Goal: Find specific page/section: Find specific page/section

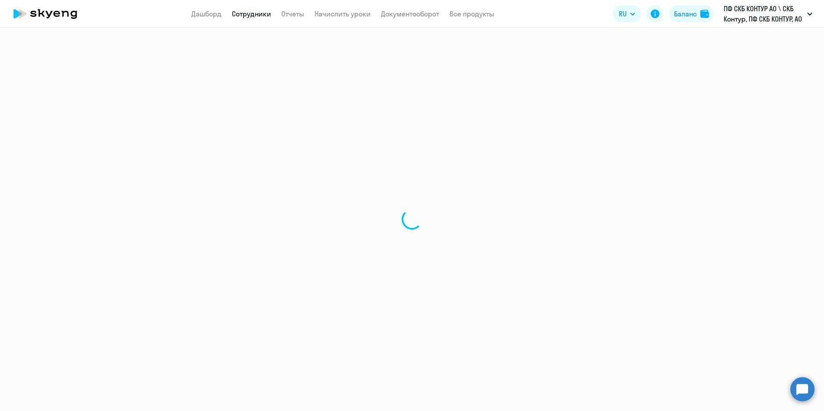
select select "30"
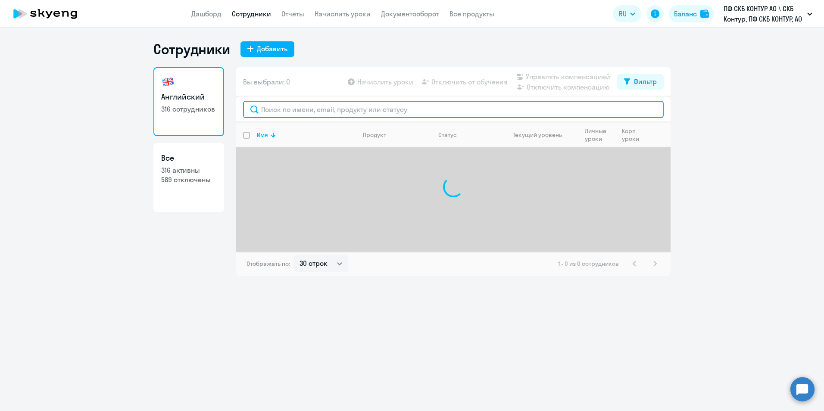
click at [278, 107] on input "text" at bounding box center [453, 109] width 421 height 17
paste input "62961"
type input "62961"
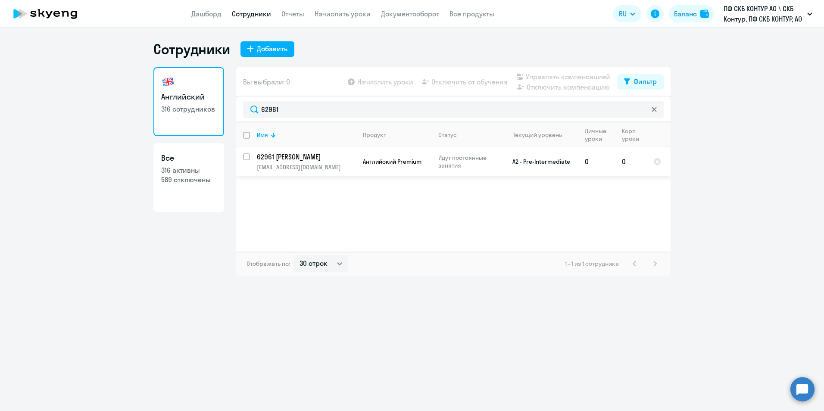
click at [431, 153] on td "Идут постоянные занятия" at bounding box center [464, 161] width 66 height 28
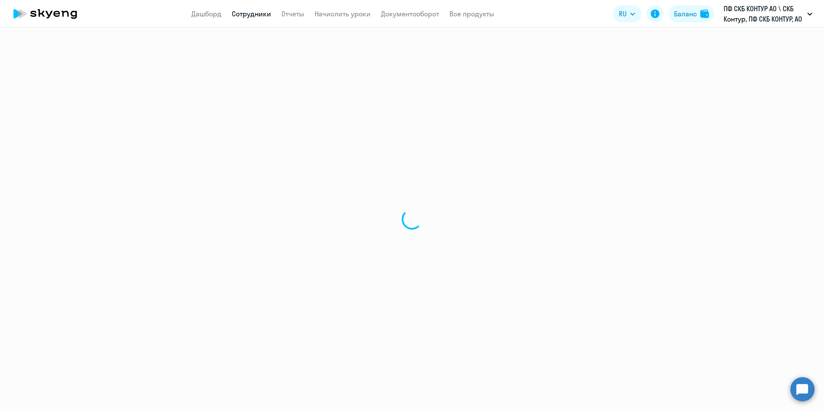
select select "english"
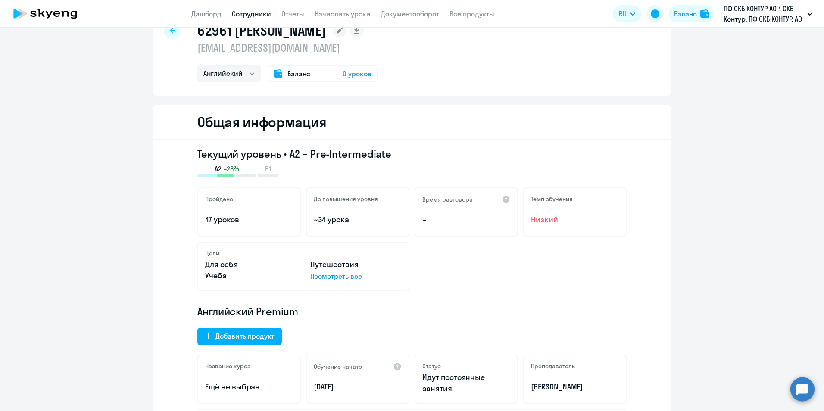
scroll to position [43, 0]
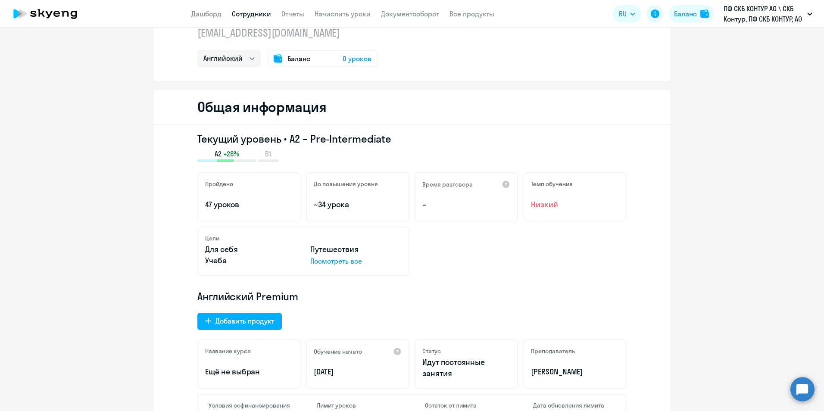
click at [300, 53] on div "Баланс 0 уроков" at bounding box center [323, 58] width 110 height 17
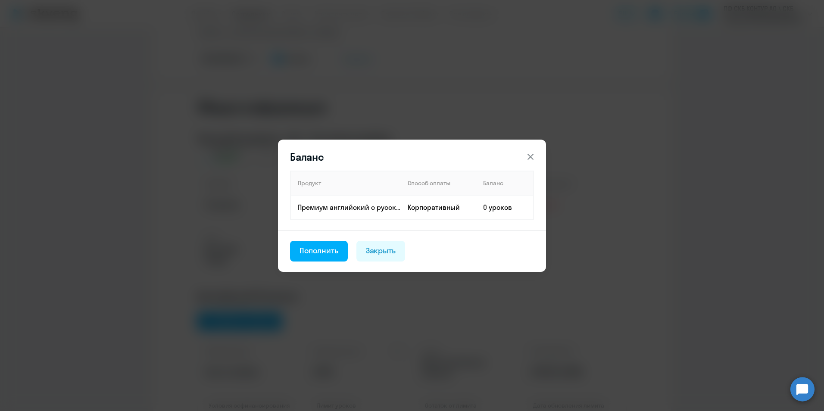
click at [186, 159] on div "Баланс Продукт Способ оплаты Баланс Премиум английский с русскоговорящим препод…" at bounding box center [412, 205] width 824 height 411
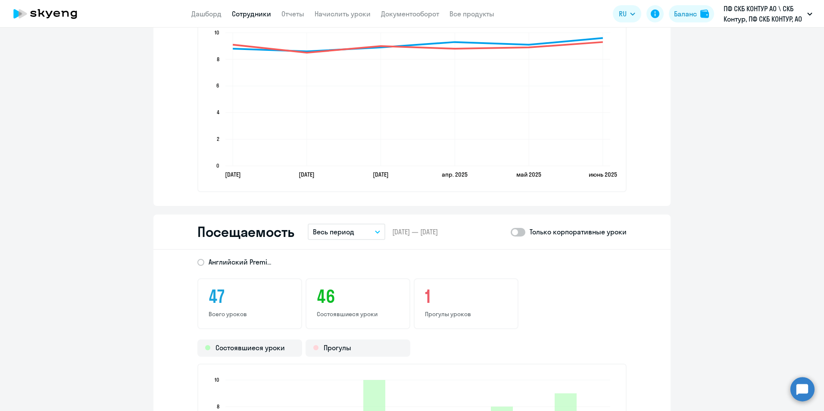
scroll to position [1077, 0]
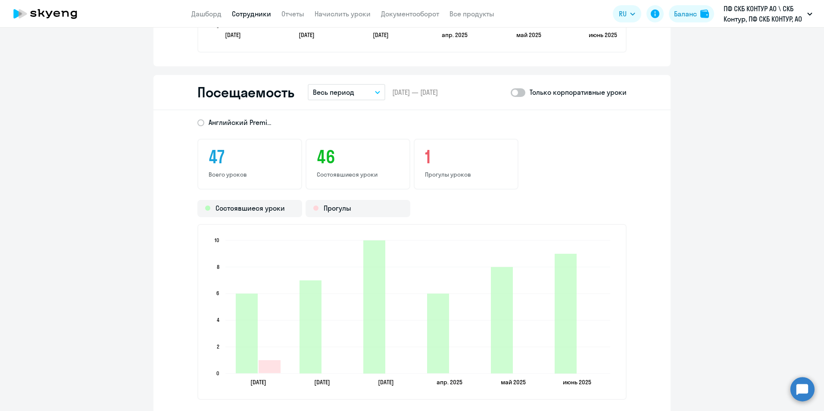
click at [522, 96] on span at bounding box center [518, 92] width 15 height 9
click at [511, 93] on input "checkbox" at bounding box center [510, 92] width 0 height 0
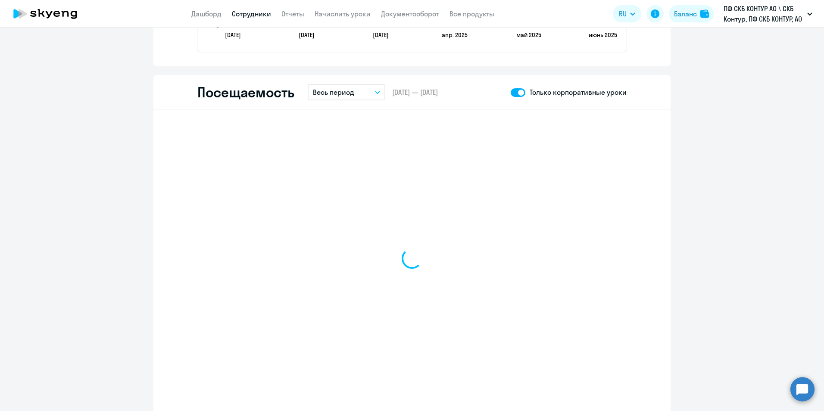
click at [518, 91] on span at bounding box center [518, 92] width 15 height 9
click at [511, 92] on input "checkbox" at bounding box center [510, 92] width 0 height 0
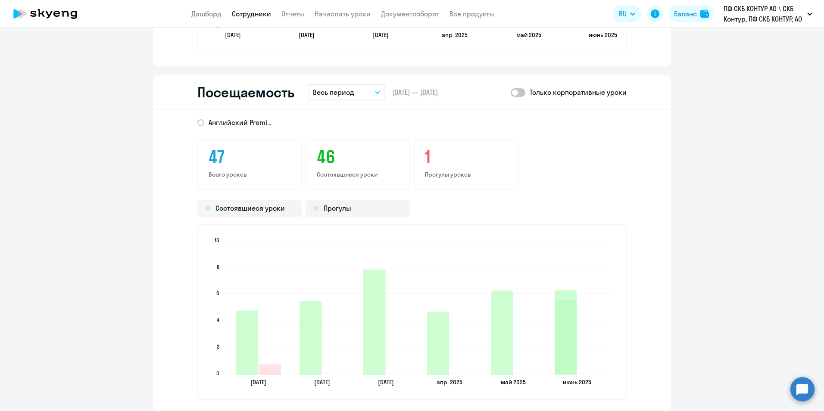
click at [518, 92] on span at bounding box center [518, 92] width 15 height 9
click at [511, 92] on input "checkbox" at bounding box center [510, 92] width 0 height 0
checkbox input "true"
